Goal: Task Accomplishment & Management: Manage account settings

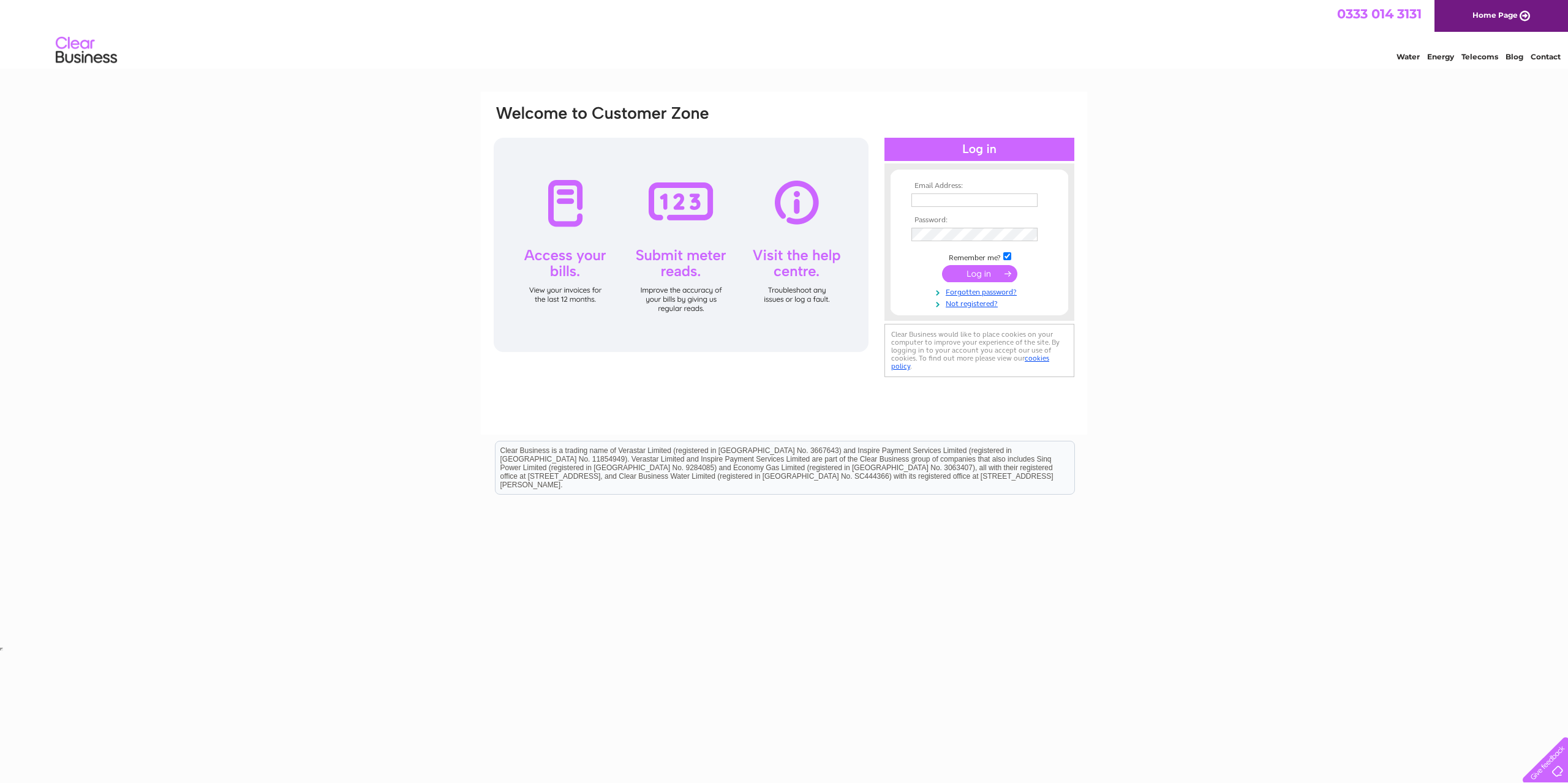
click at [971, 206] on input "text" at bounding box center [974, 200] width 126 height 13
type input "[EMAIL_ADDRESS][DOMAIN_NAME]"
click at [942, 266] on input "submit" at bounding box center [979, 275] width 76 height 17
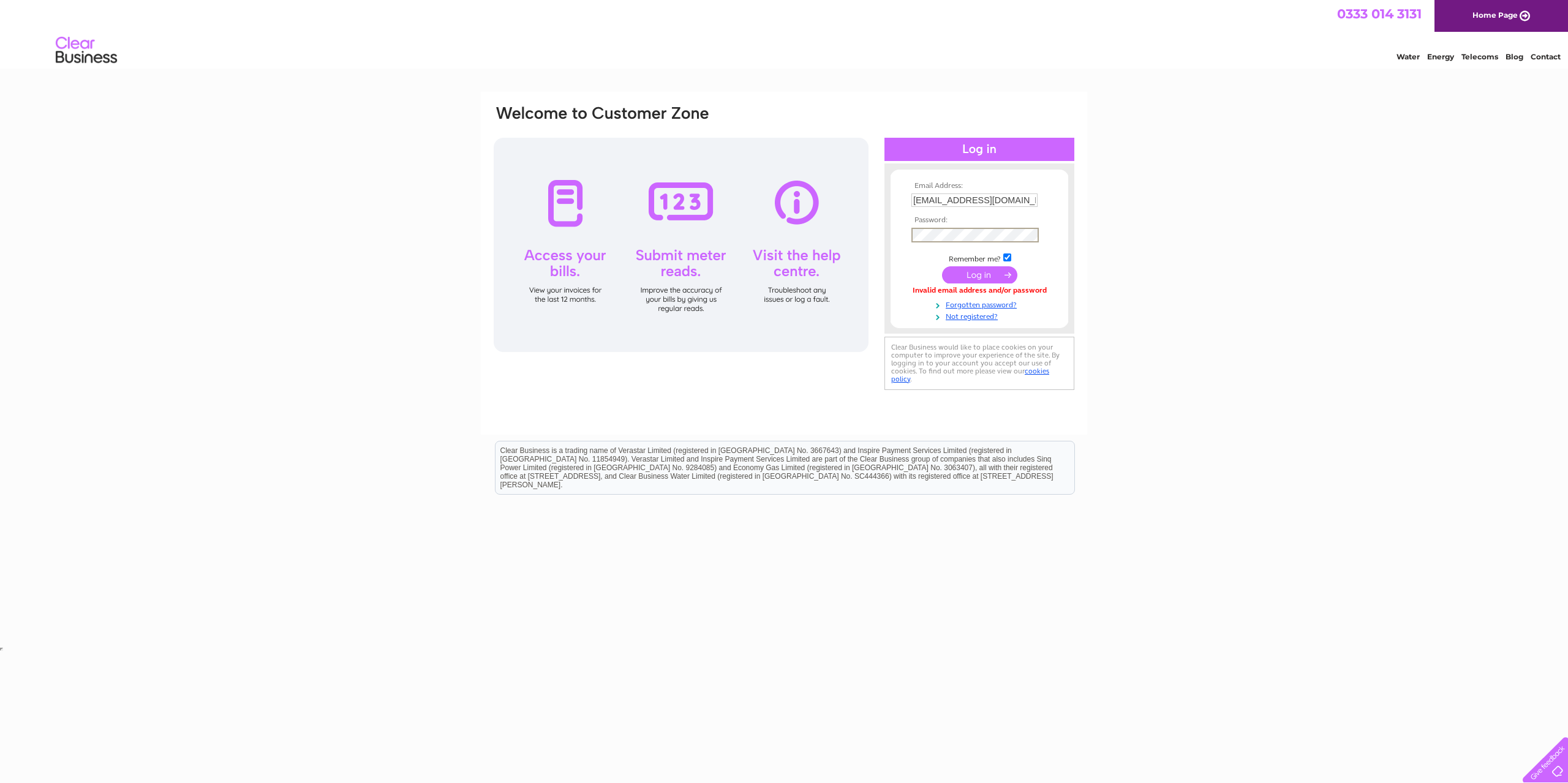
click at [942, 266] on input "submit" at bounding box center [979, 275] width 76 height 17
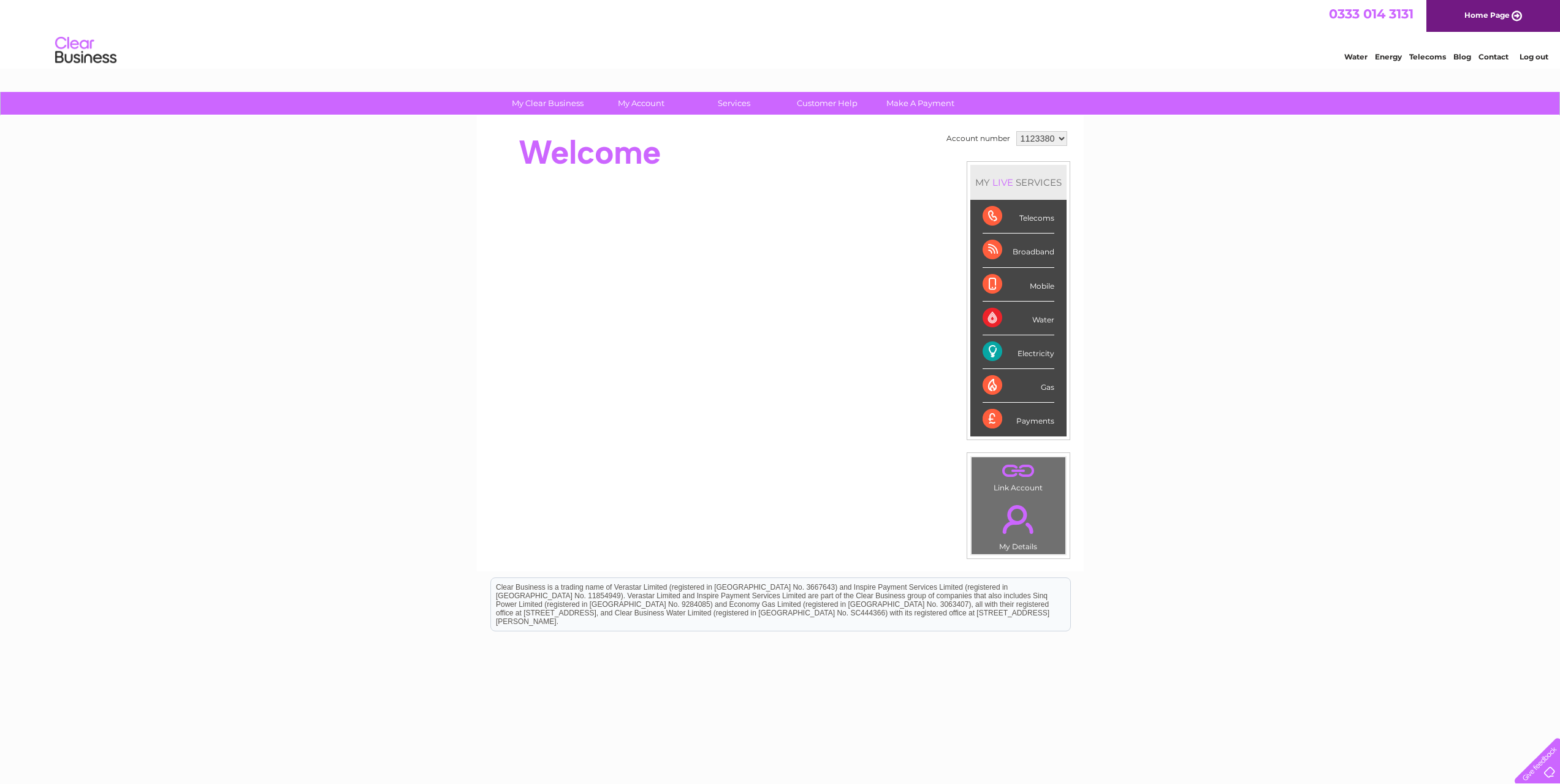
click at [997, 351] on div "Electricity" at bounding box center [1019, 352] width 72 height 34
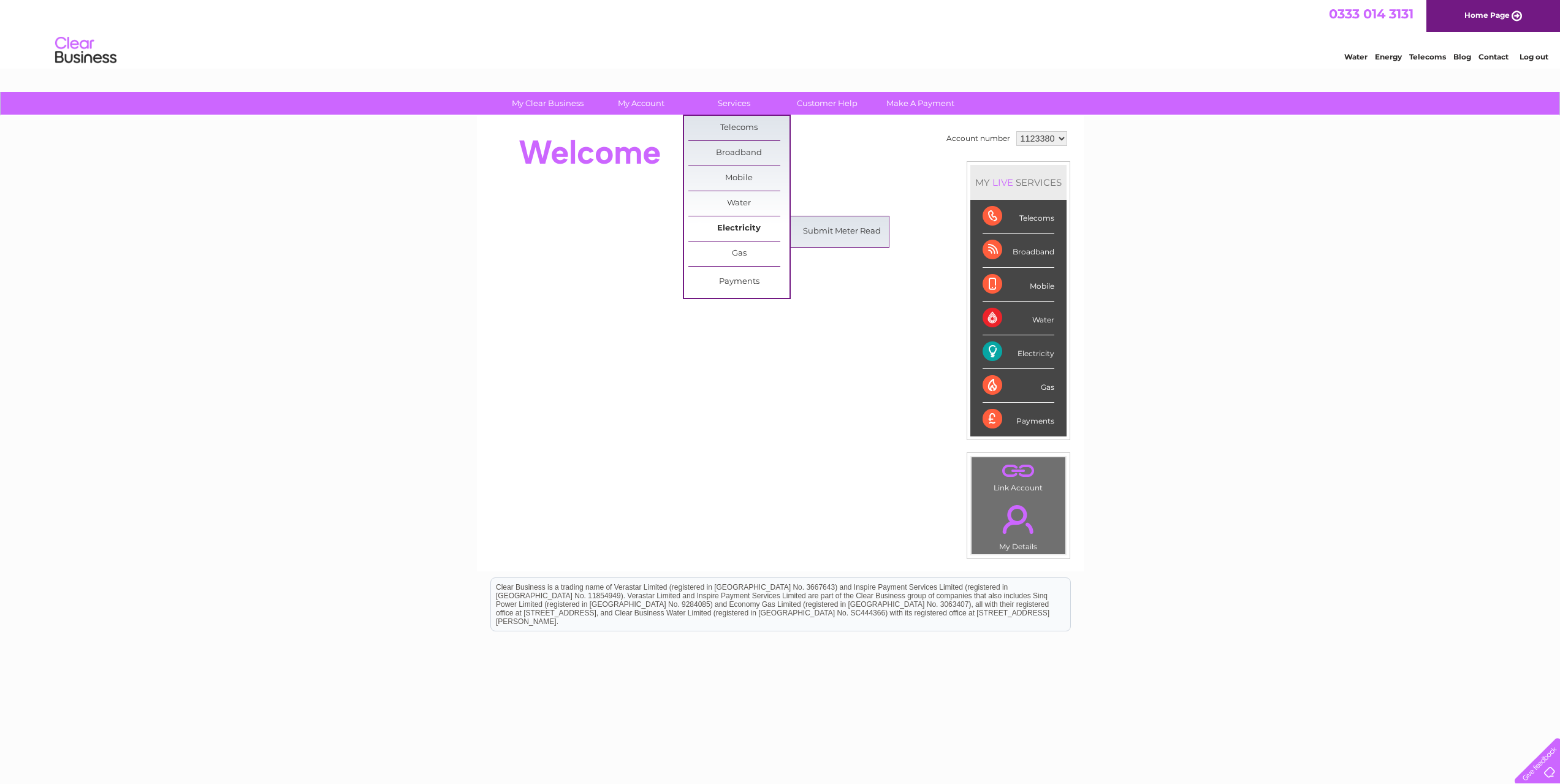
click at [756, 226] on link "Electricity" at bounding box center [738, 228] width 101 height 25
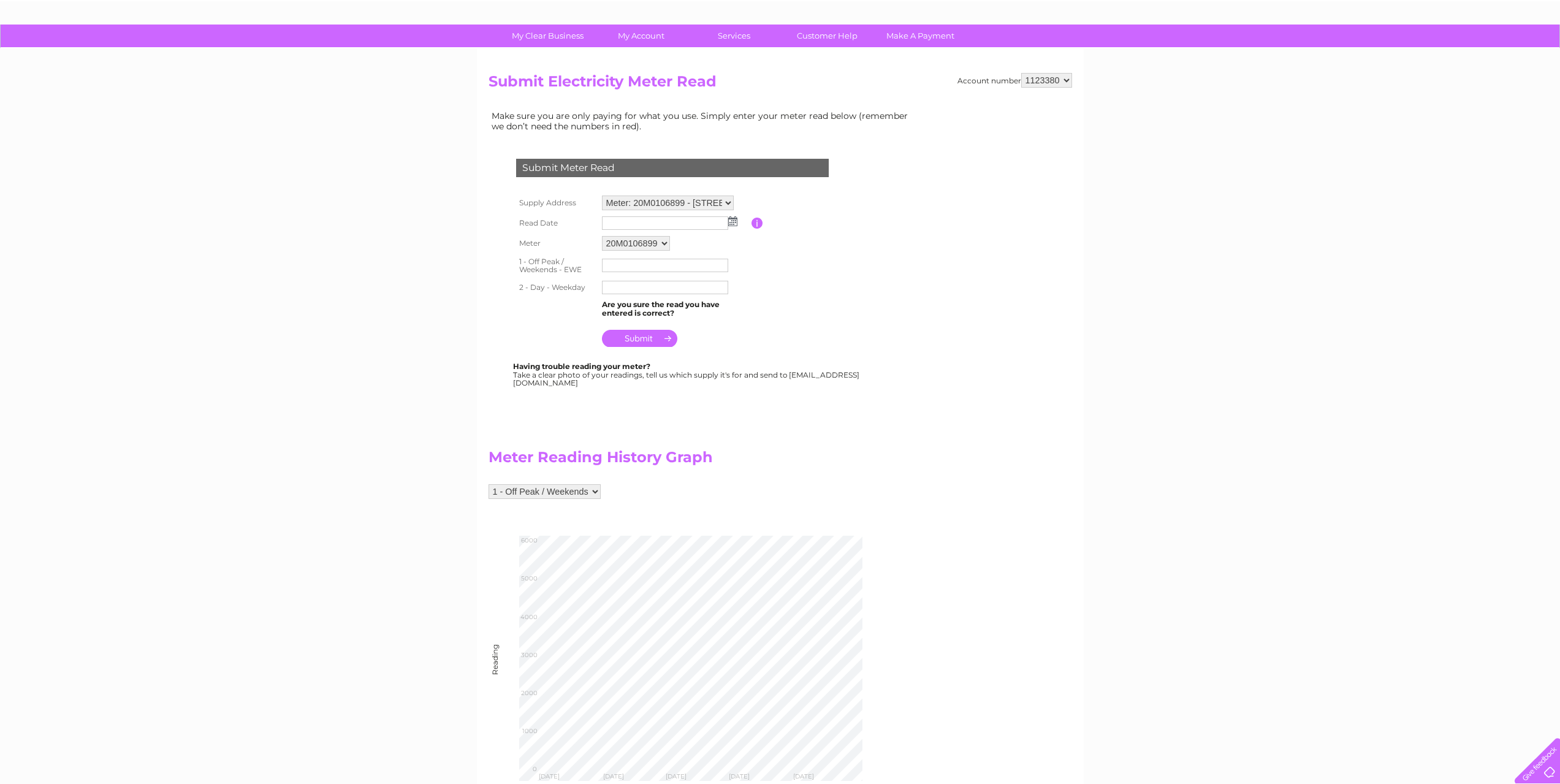
scroll to position [245, 0]
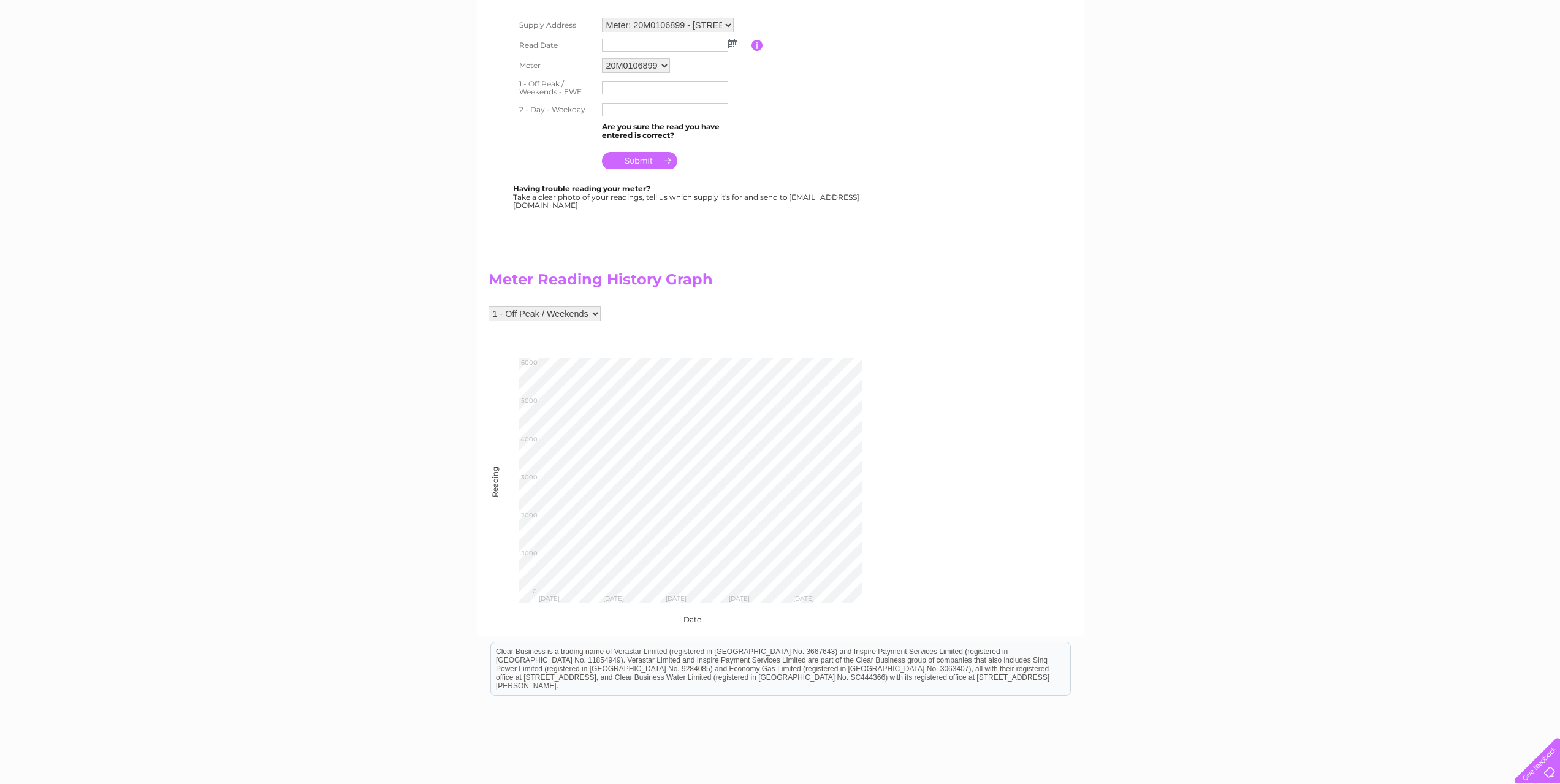
click at [557, 313] on select "1 - Off Peak / Weekends 2 - Day" at bounding box center [544, 314] width 112 height 15
select select "258990"
click at [489, 306] on select "1 - Off Peak / Weekends 2 - Day" at bounding box center [544, 314] width 112 height 15
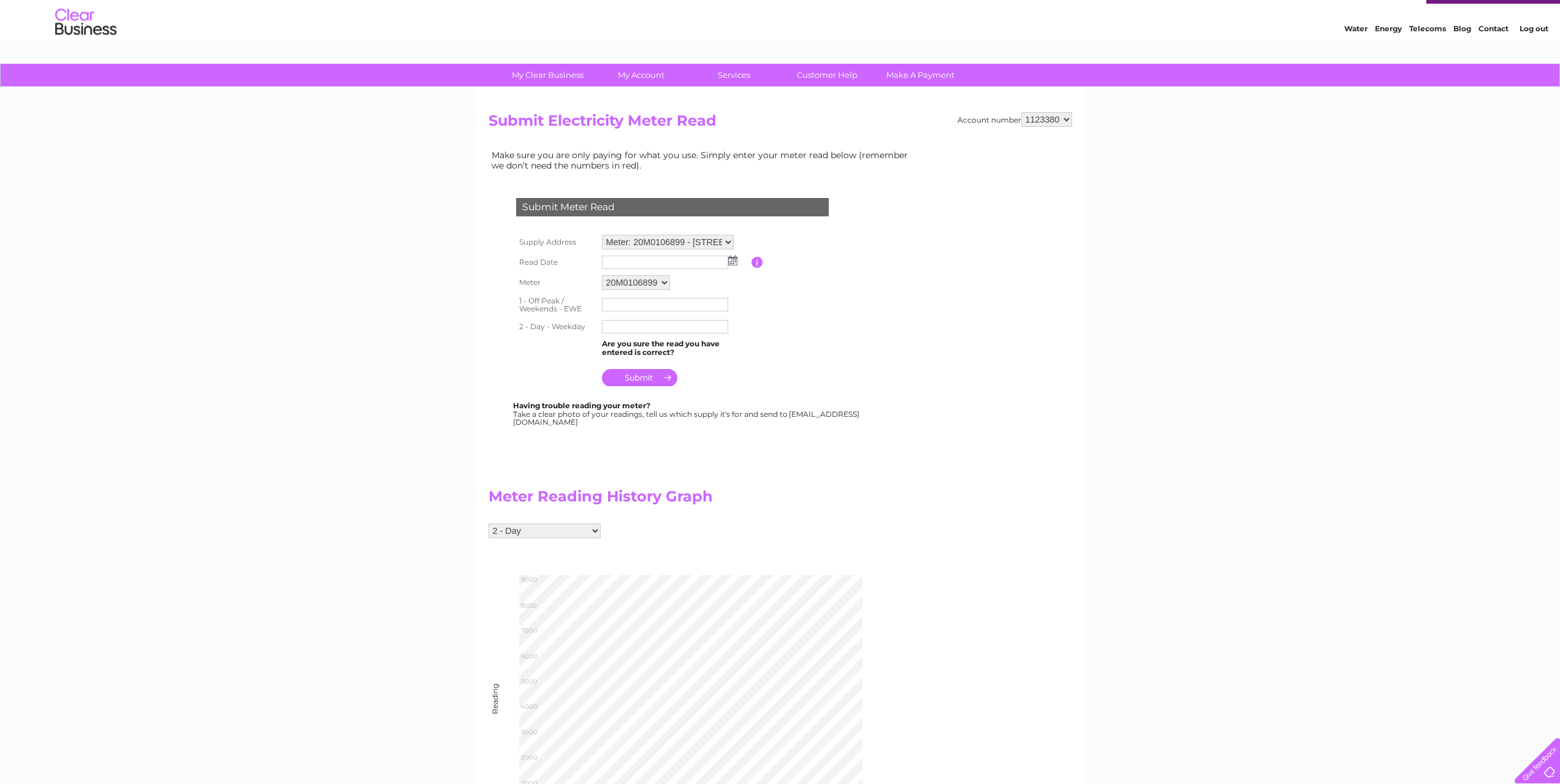
scroll to position [9, 0]
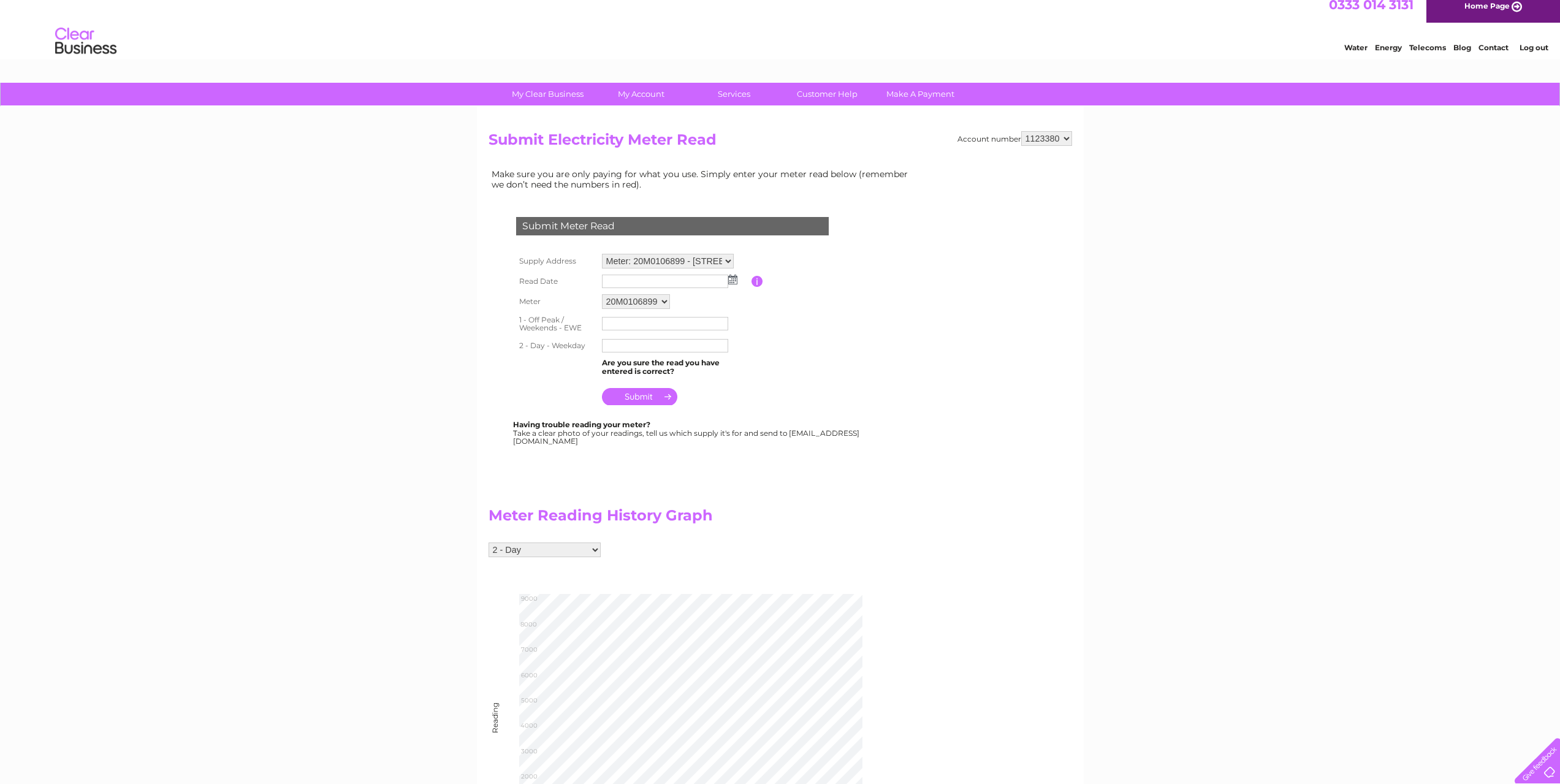
click at [626, 302] on select "20M0106899" at bounding box center [636, 302] width 68 height 15
click at [626, 302] on select "20M0106899" at bounding box center [636, 302] width 69 height 16
click at [666, 261] on select "Meter: 20M0106899 - 68 Forth Avenue, Kirkcaldy, KY2 5PS" at bounding box center [667, 261] width 132 height 15
click at [666, 261] on select "Meter: 20M0106899 - 68 Forth Avenue, Kirkcaldy, KY2 5PS" at bounding box center [667, 262] width 132 height 16
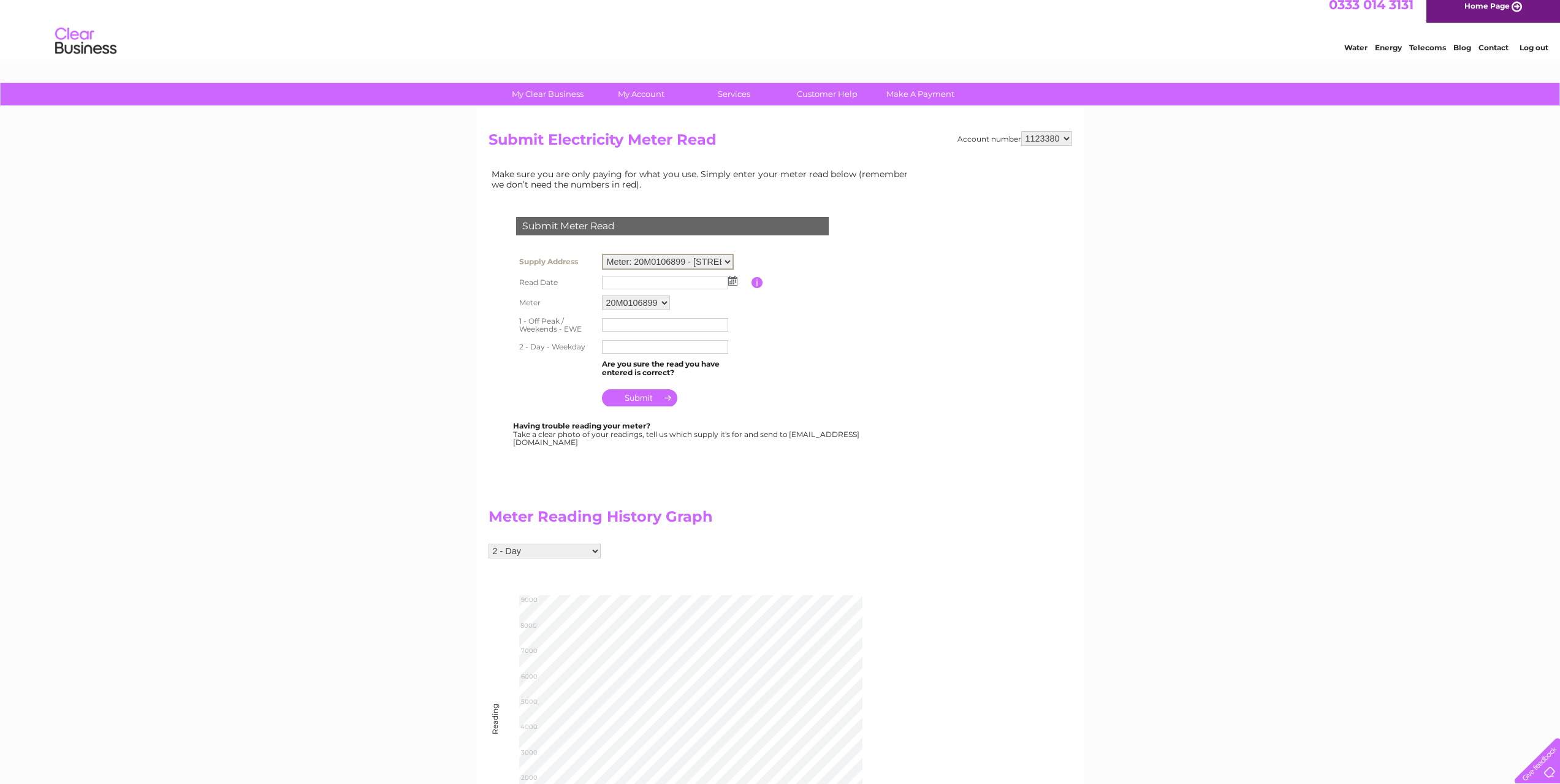
click at [666, 261] on select "Meter: 20M0106899 - 68 Forth Avenue, Kirkcaldy, KY2 5PS" at bounding box center [667, 262] width 132 height 16
click at [637, 120] on link "Bills and Payments" at bounding box center [645, 119] width 101 height 25
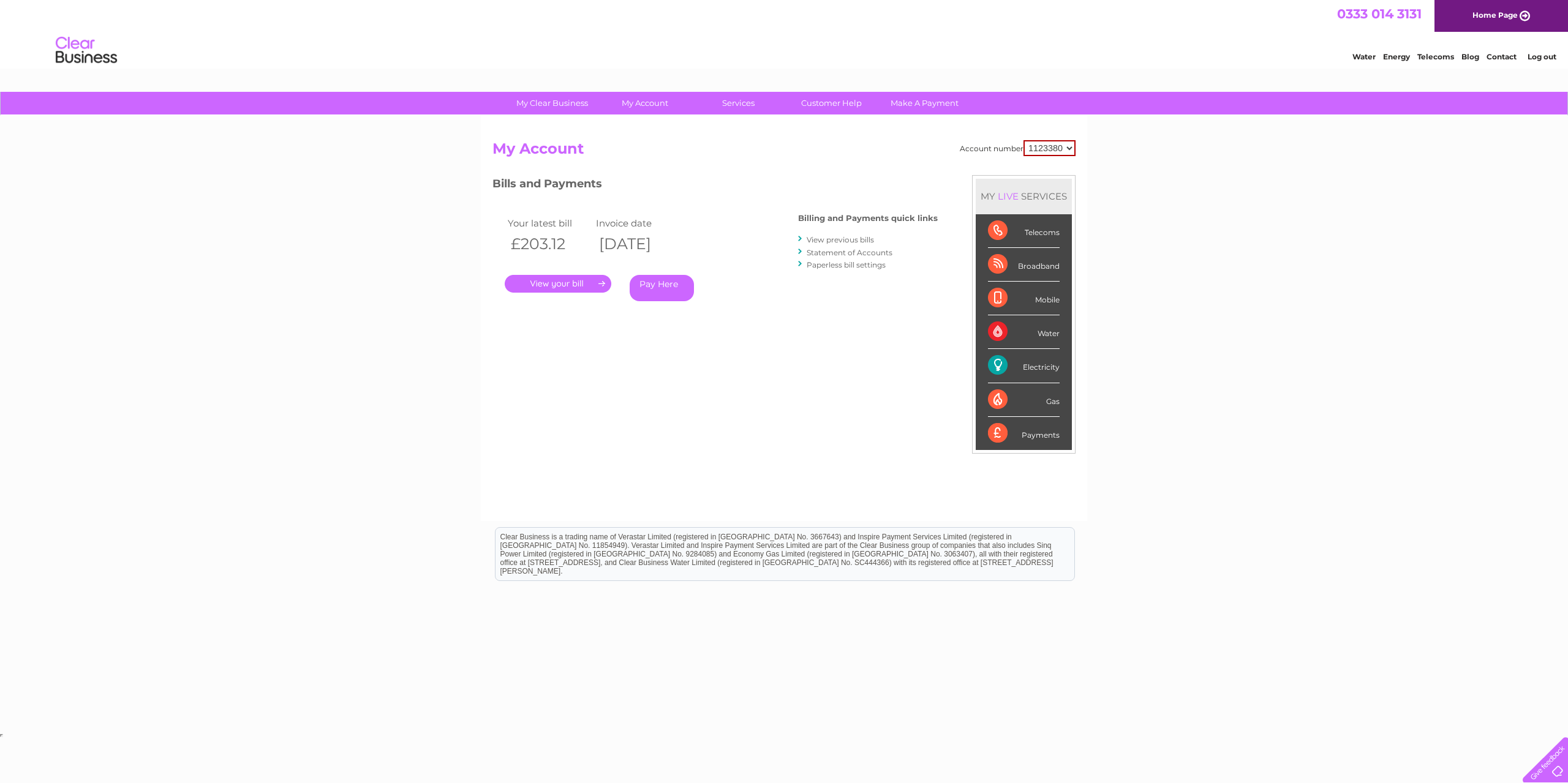
click at [548, 287] on link "." at bounding box center [558, 284] width 106 height 18
